Goal: Transaction & Acquisition: Book appointment/travel/reservation

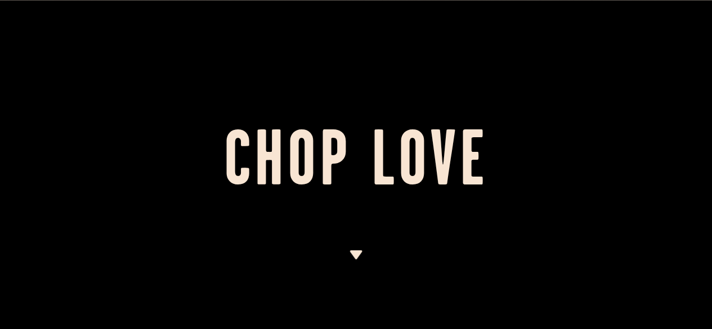
click at [354, 256] on img at bounding box center [356, 254] width 14 height 9
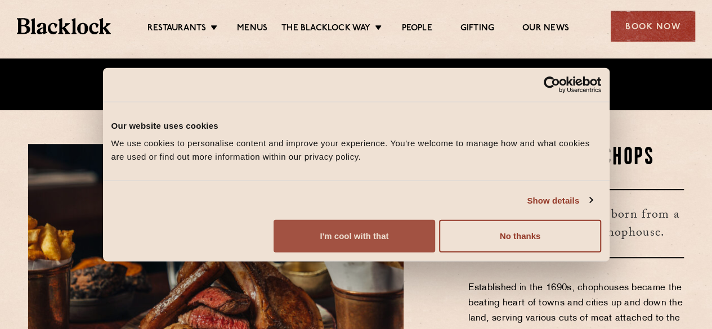
scroll to position [239, 0]
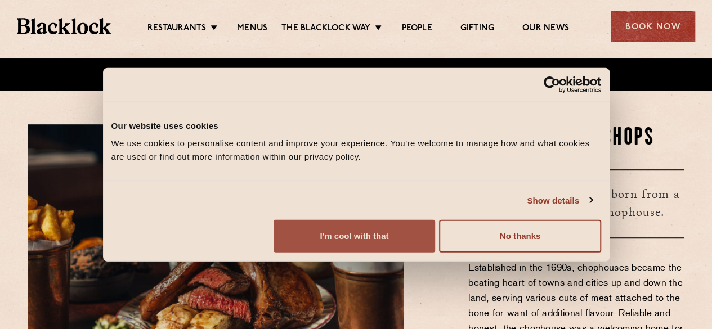
click at [435, 236] on button "I'm cool with that" at bounding box center [355, 236] width 162 height 33
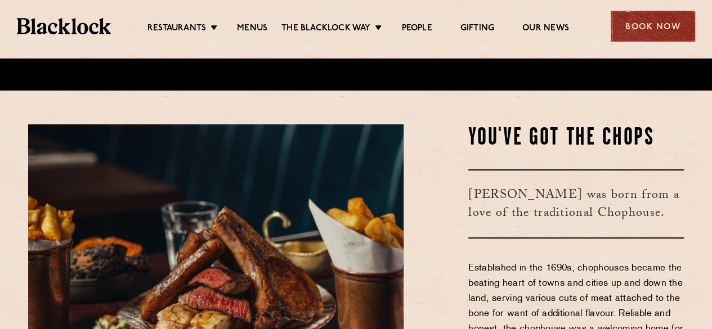
click at [631, 34] on div "Book Now" at bounding box center [653, 26] width 84 height 31
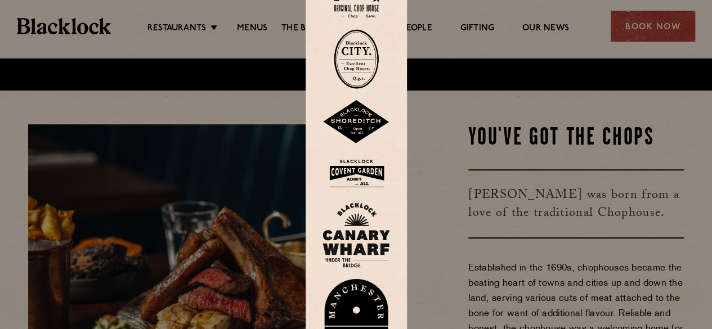
click at [353, 48] on img at bounding box center [356, 59] width 45 height 60
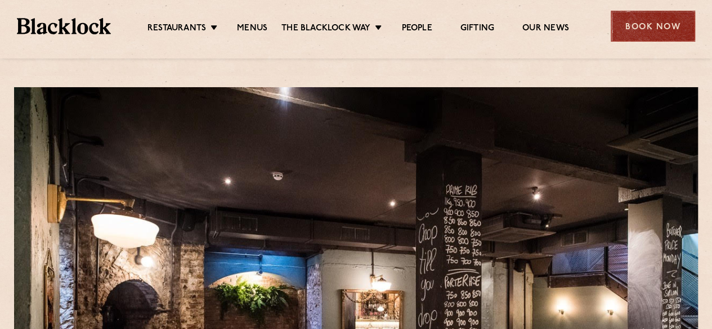
click at [656, 29] on div "Book Now" at bounding box center [653, 26] width 84 height 31
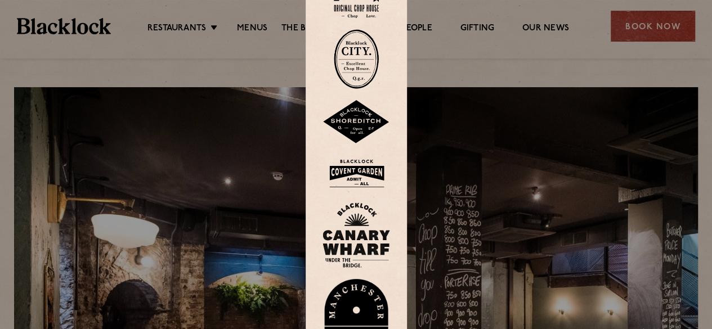
click at [357, 72] on img at bounding box center [356, 59] width 45 height 60
